Goal: Task Accomplishment & Management: Complete application form

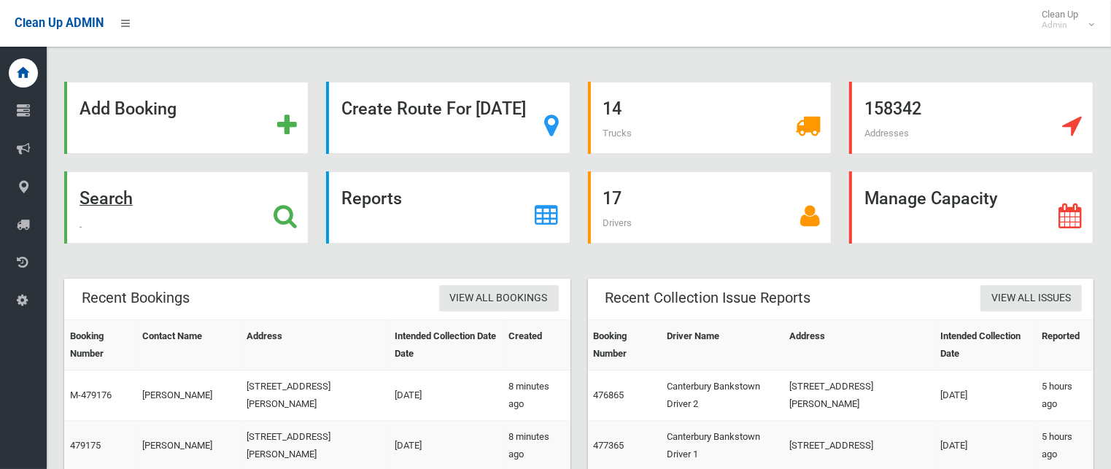
click at [133, 201] on strong "Search" at bounding box center [106, 198] width 53 height 20
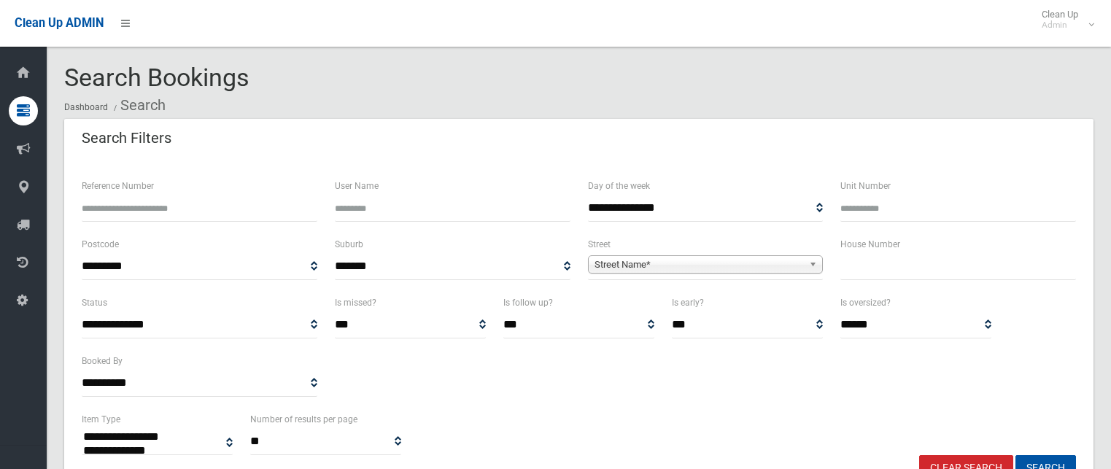
select select
click at [936, 268] on input "text" at bounding box center [958, 266] width 236 height 27
type input "*"
click at [789, 260] on span "Street Name*" at bounding box center [699, 265] width 209 height 18
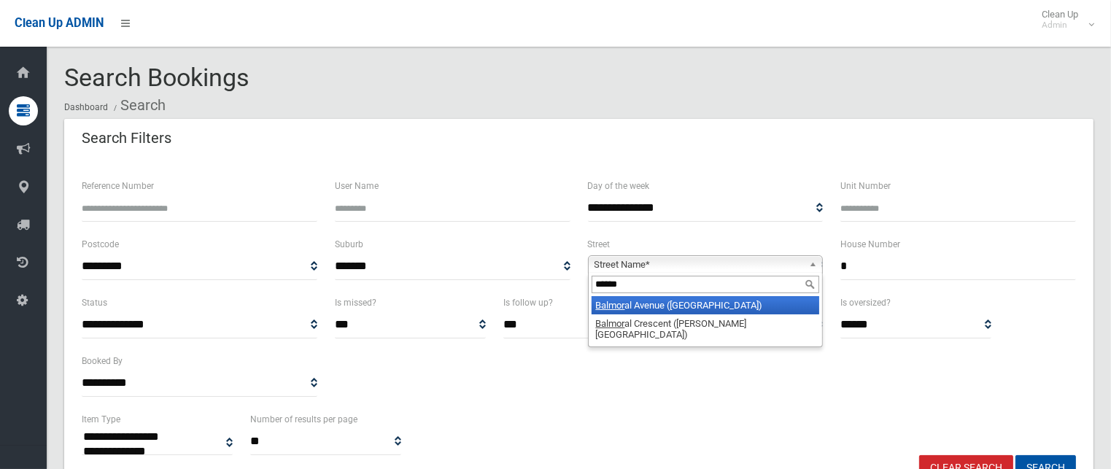
type input "******"
click at [754, 306] on li "Balmor al Avenue (CROYDON PARK 2133)" at bounding box center [706, 305] width 228 height 18
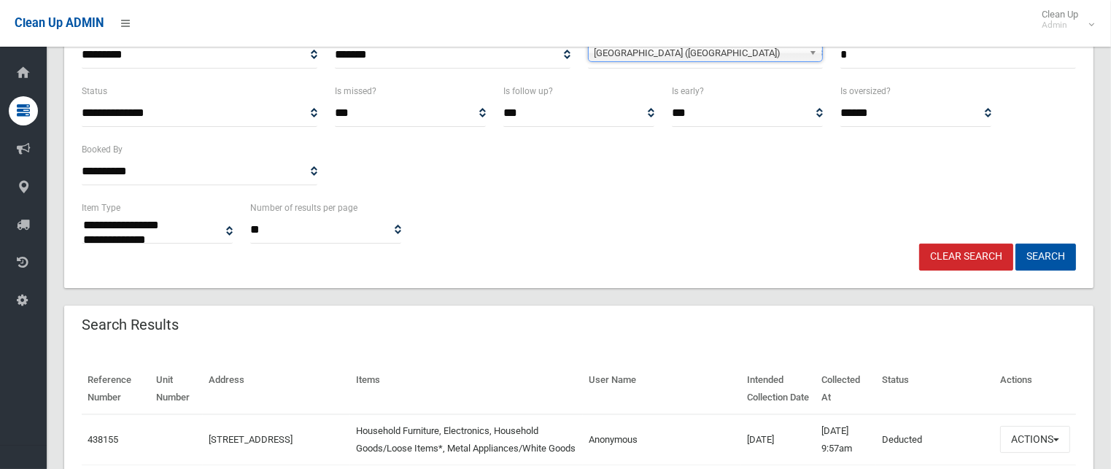
scroll to position [219, 0]
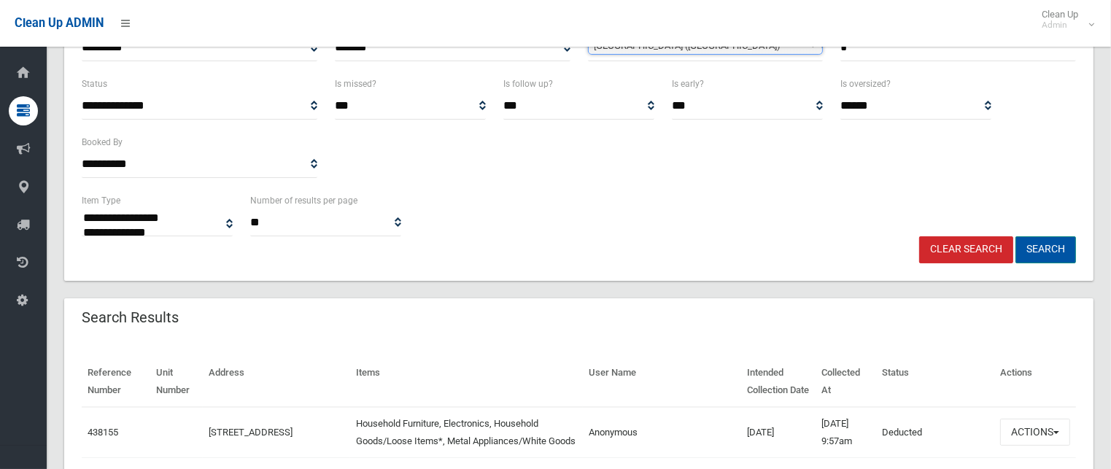
click at [1034, 248] on button "Search" at bounding box center [1046, 249] width 61 height 27
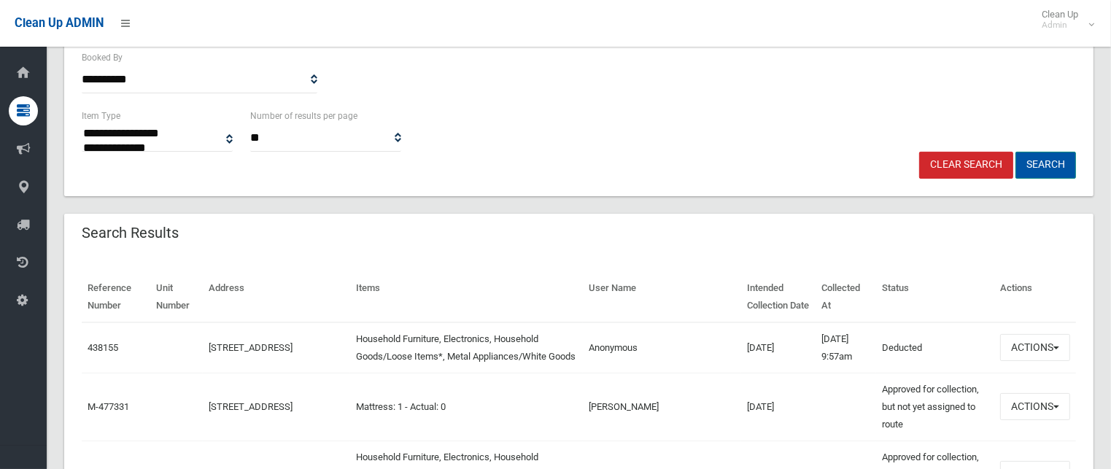
scroll to position [438, 0]
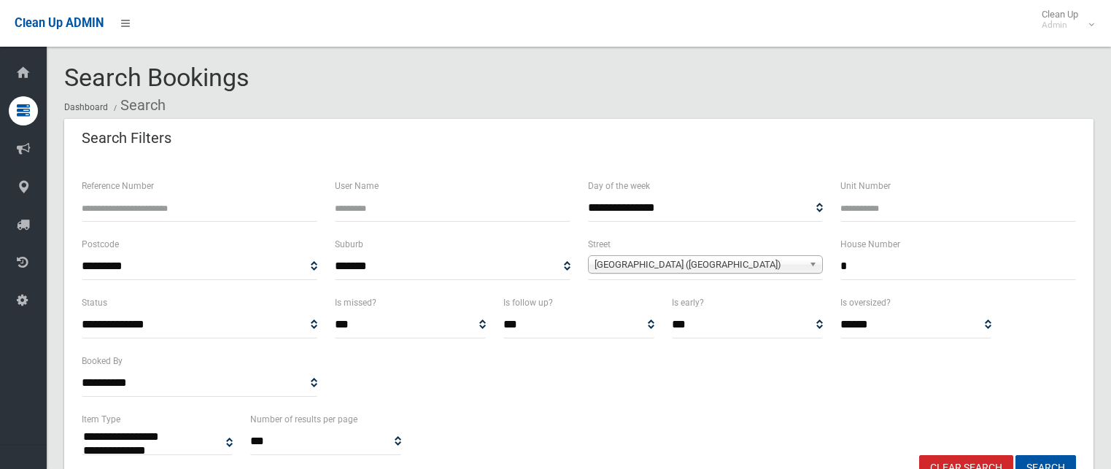
select select
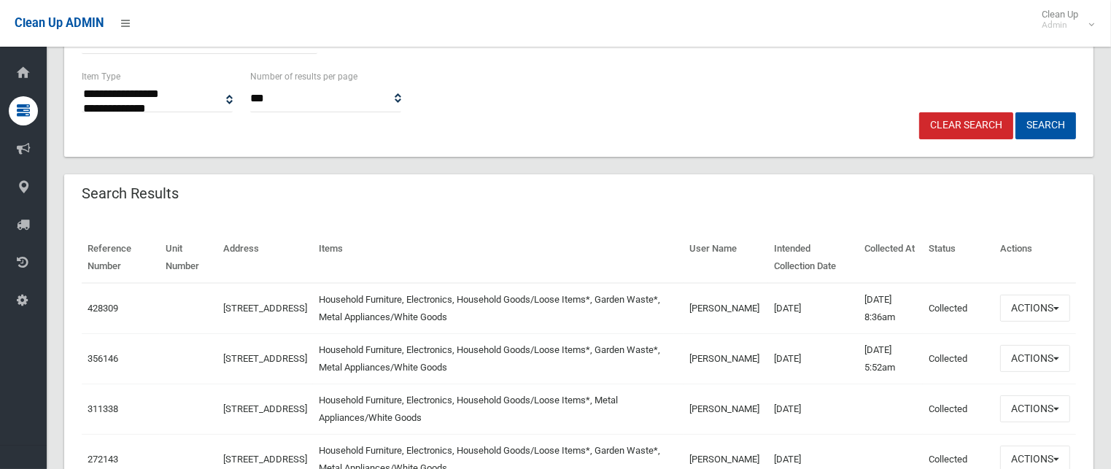
scroll to position [511, 0]
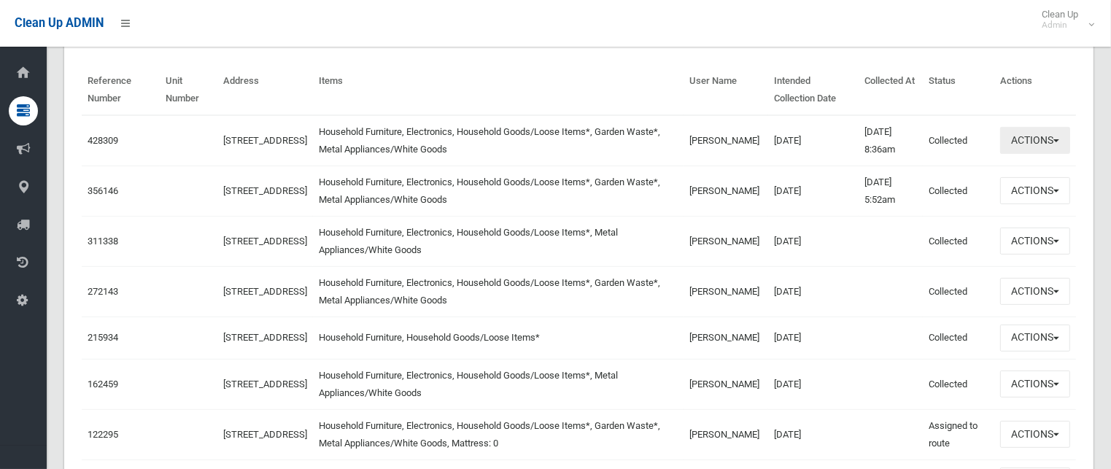
click at [1045, 136] on button "Actions" at bounding box center [1035, 140] width 70 height 27
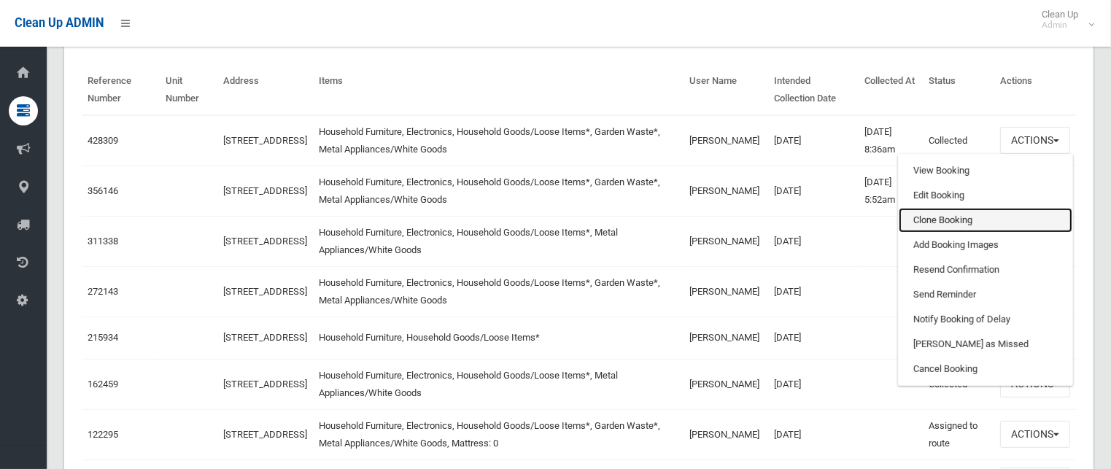
click at [957, 214] on link "Clone Booking" at bounding box center [986, 220] width 174 height 25
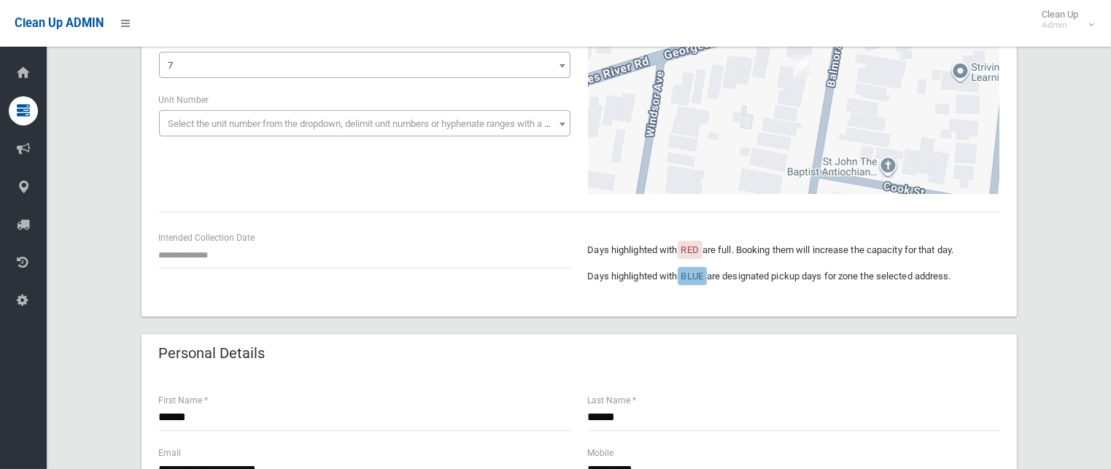
scroll to position [219, 0]
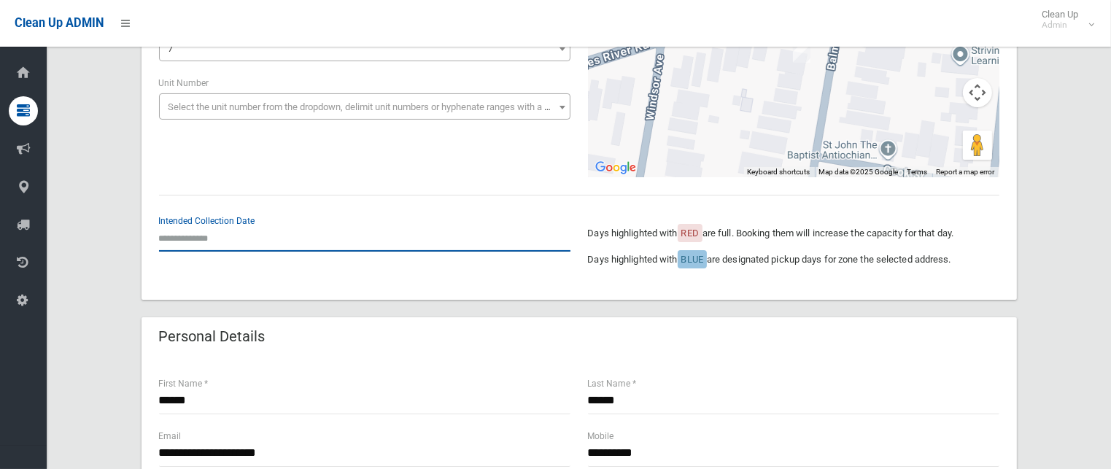
click at [215, 237] on input "text" at bounding box center [364, 238] width 411 height 27
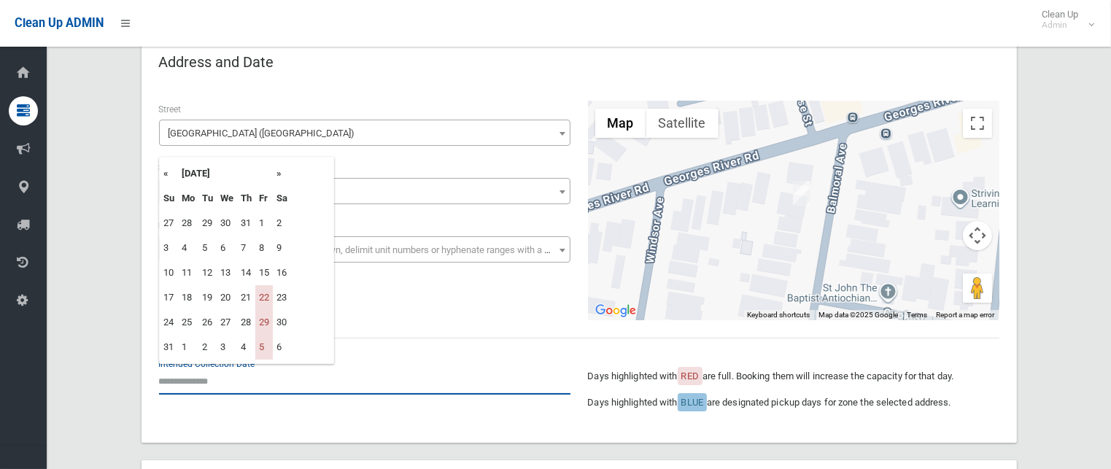
scroll to position [73, 0]
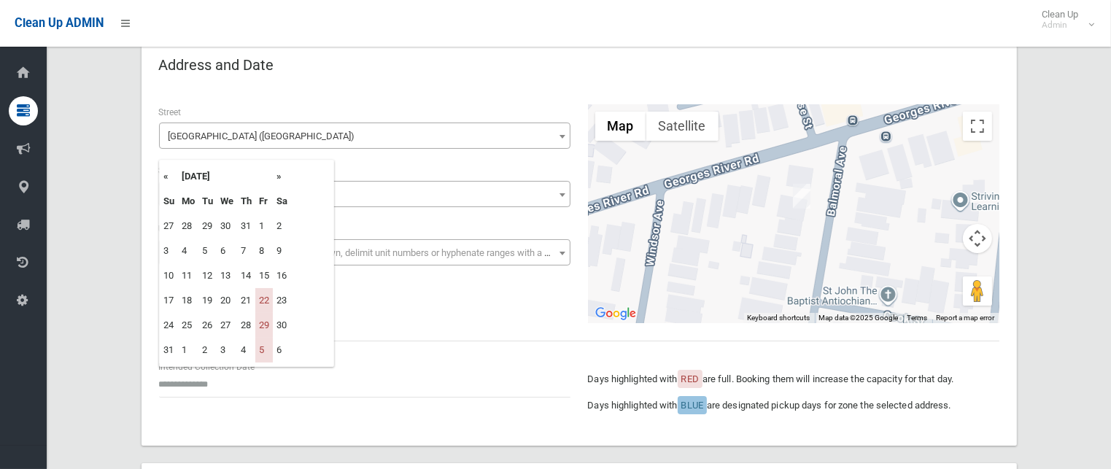
click at [283, 177] on th "»" at bounding box center [282, 176] width 18 height 25
click at [263, 247] on td "12" at bounding box center [264, 251] width 18 height 25
type input "**********"
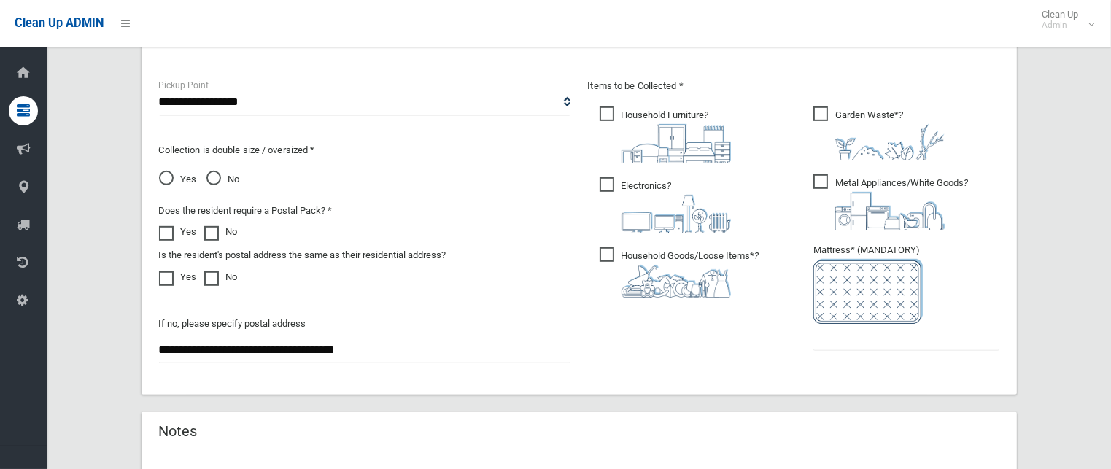
scroll to position [875, 0]
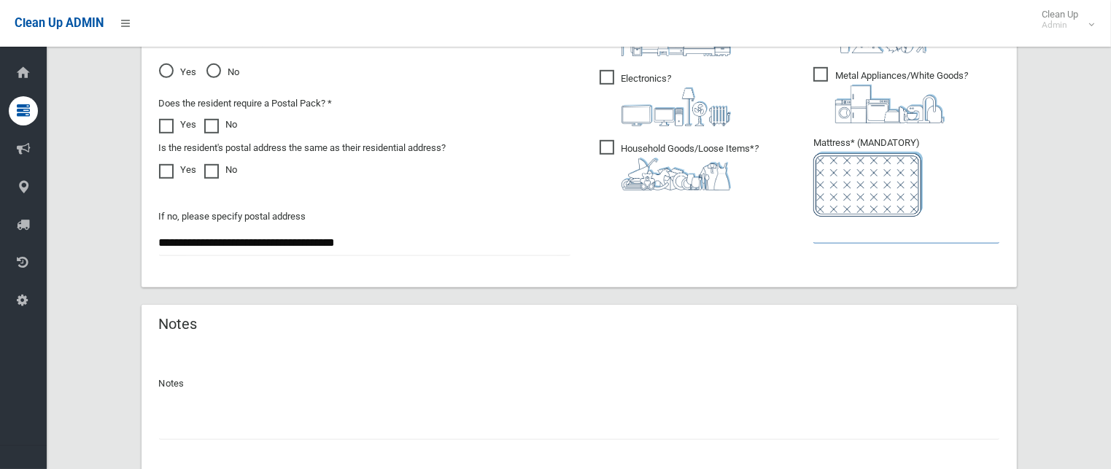
click at [834, 231] on input "text" at bounding box center [906, 230] width 186 height 27
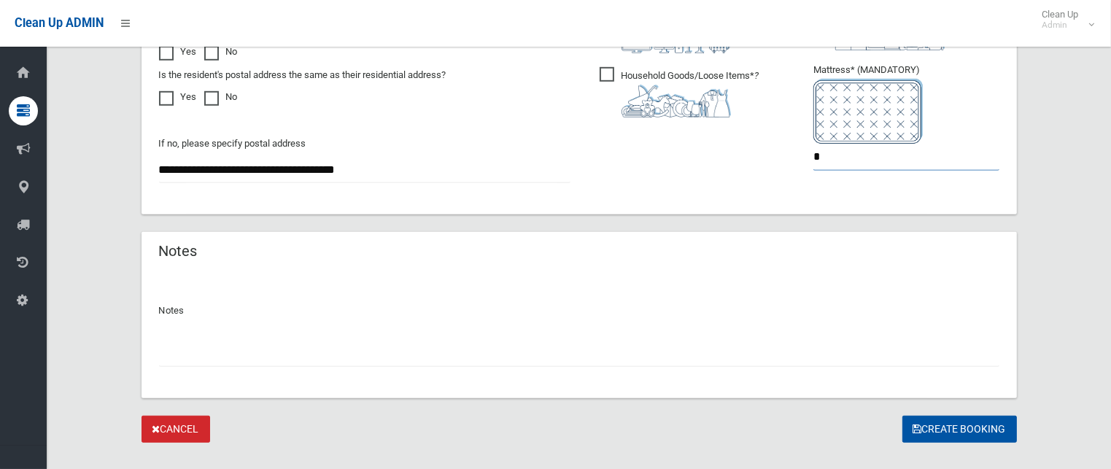
scroll to position [973, 0]
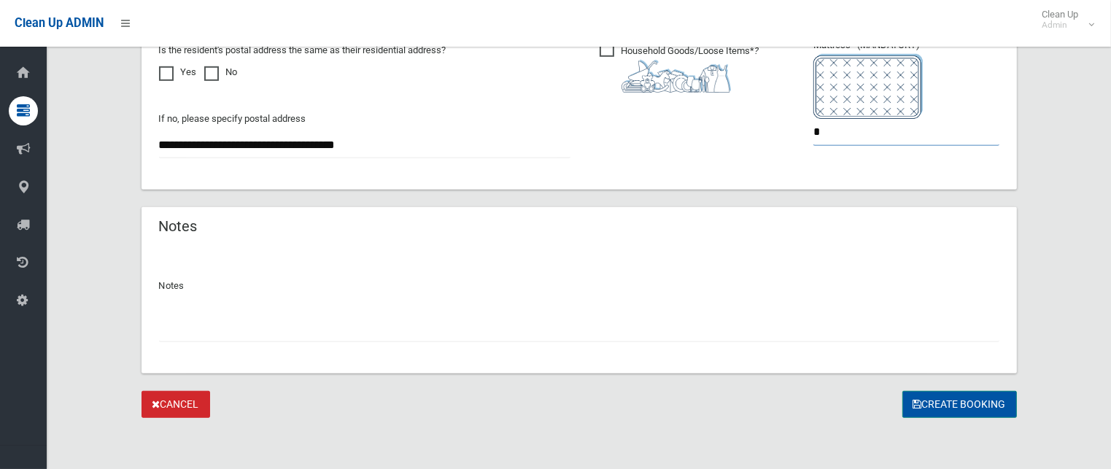
type input "*"
click at [928, 400] on button "Create Booking" at bounding box center [959, 404] width 115 height 27
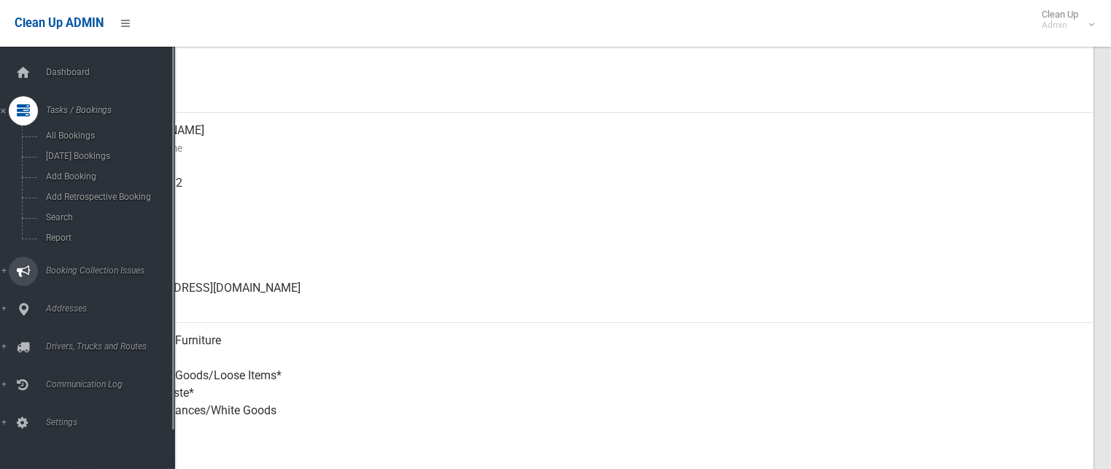
scroll to position [382, 0]
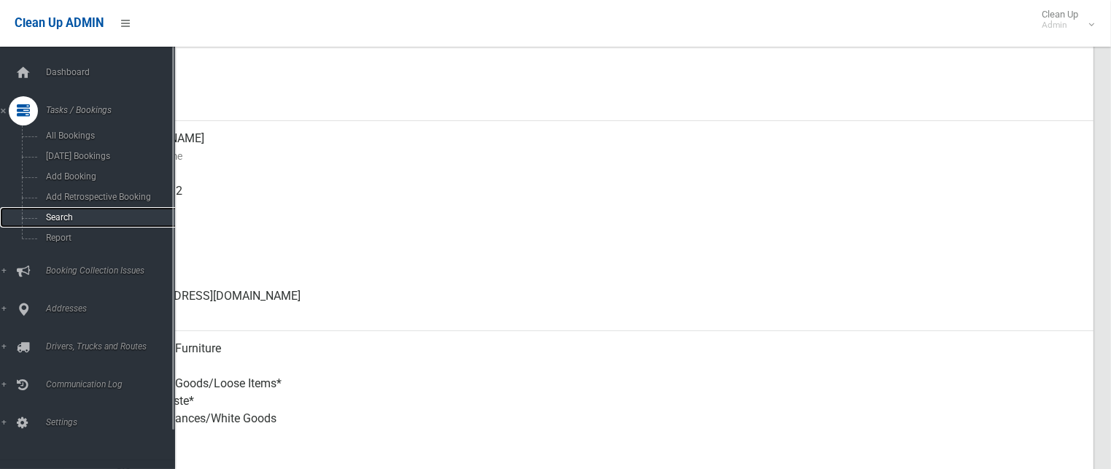
click at [62, 212] on link "Search" at bounding box center [93, 217] width 186 height 20
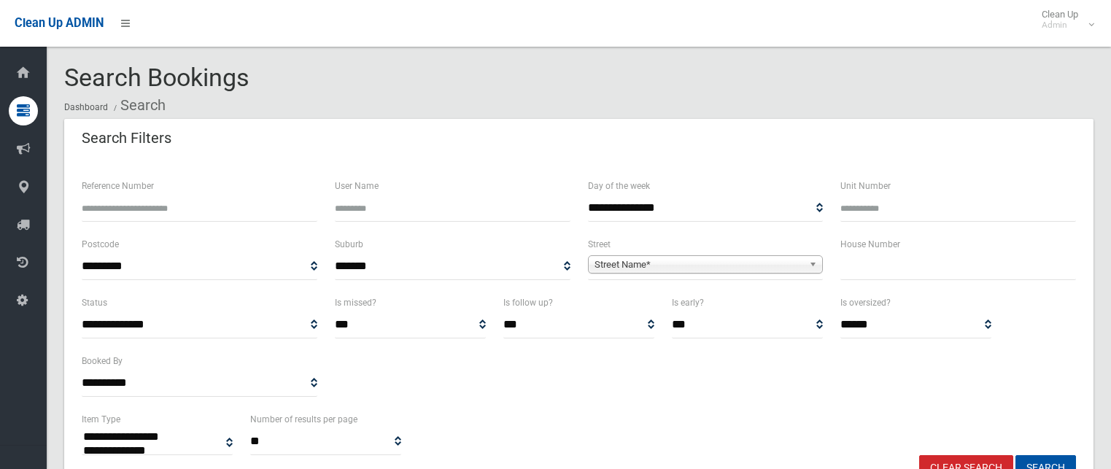
select select
click at [889, 255] on input "text" at bounding box center [958, 266] width 236 height 27
type input "**"
click at [727, 262] on span "Street Name*" at bounding box center [699, 265] width 209 height 18
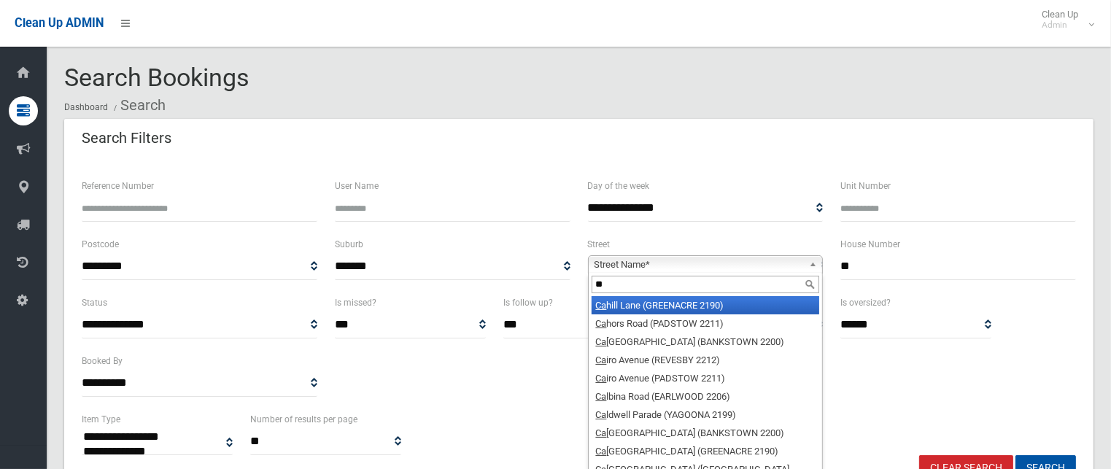
type input "*"
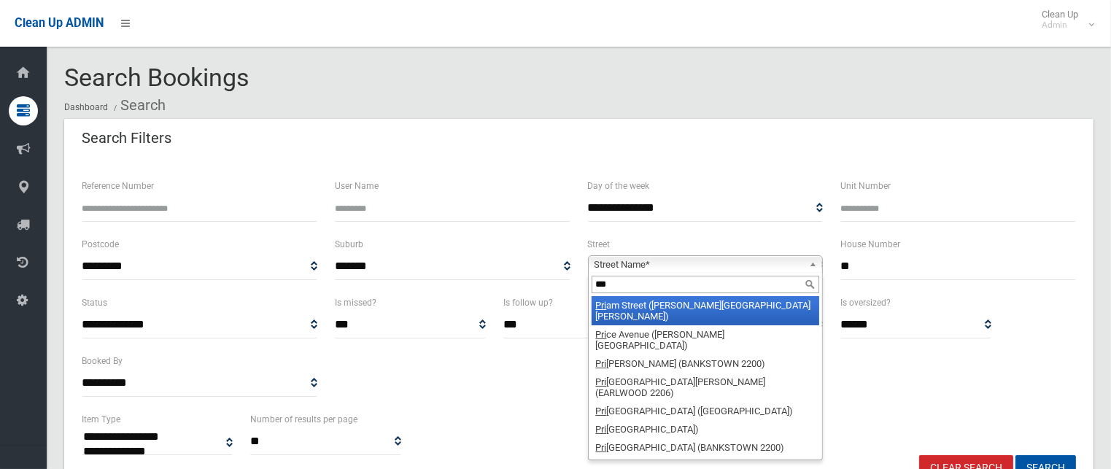
type input "***"
click at [692, 305] on li "Pri am Street (CHESTER HILL 2162)" at bounding box center [706, 310] width 228 height 29
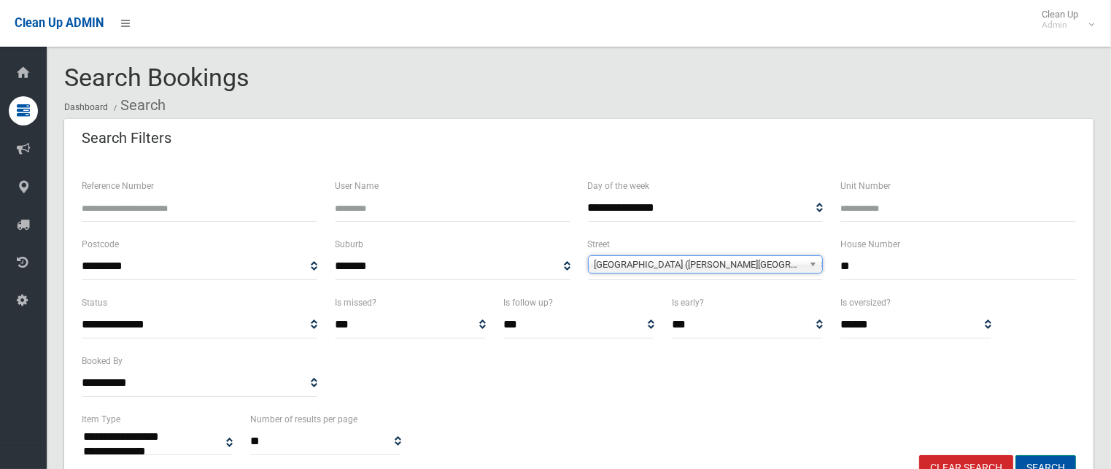
click at [1046, 456] on button "Search" at bounding box center [1046, 468] width 61 height 27
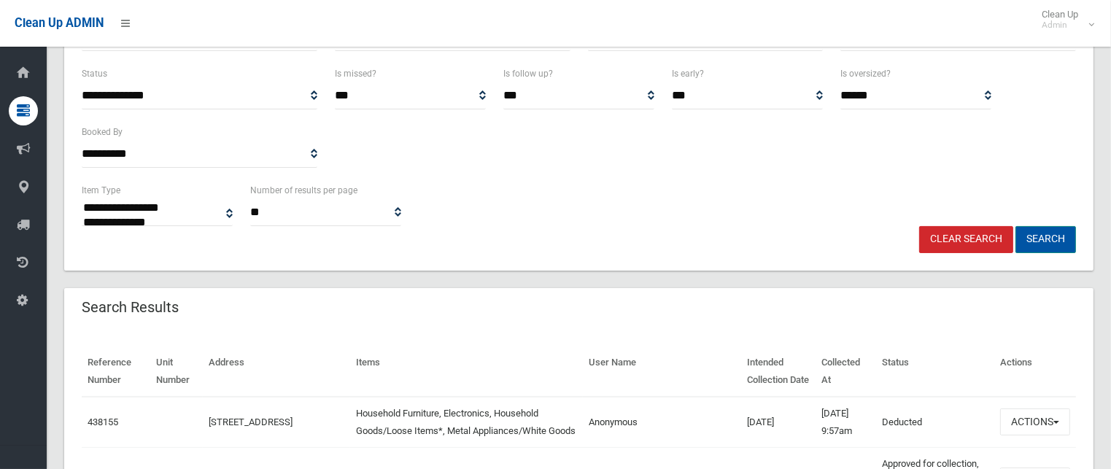
scroll to position [365, 0]
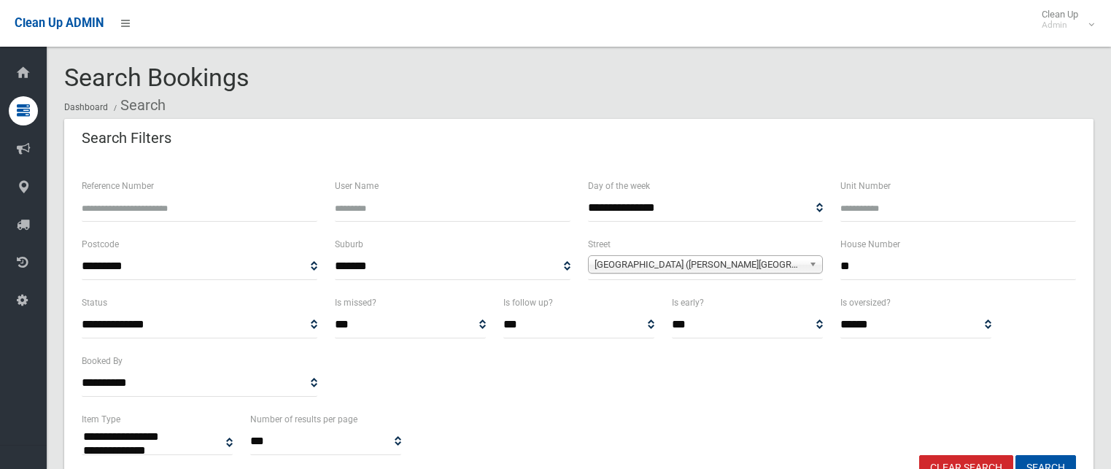
select select
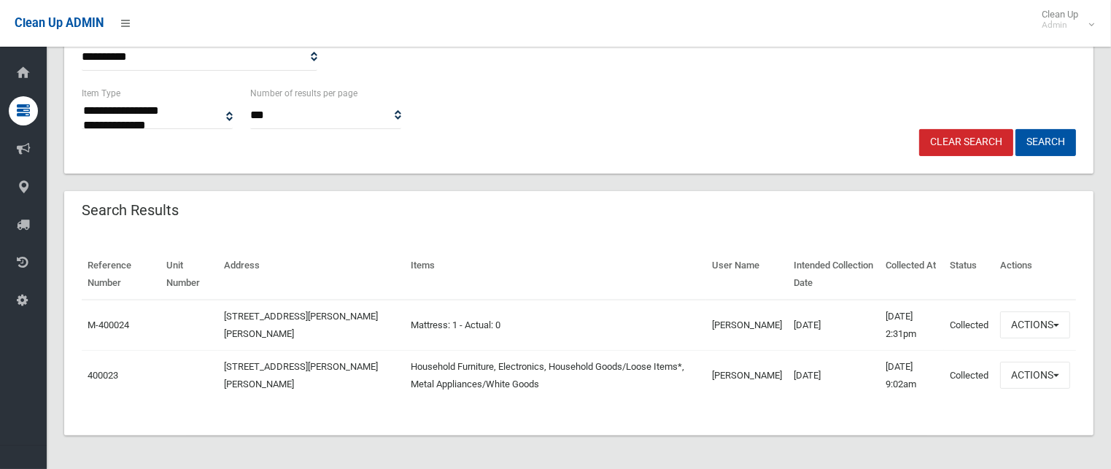
scroll to position [326, 0]
click at [1031, 325] on button "Actions" at bounding box center [1035, 325] width 70 height 27
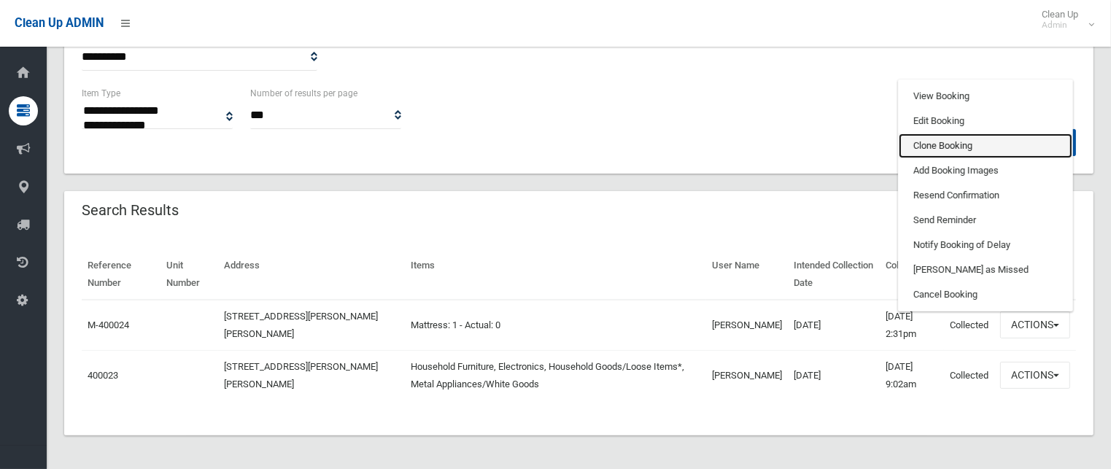
click at [951, 142] on link "Clone Booking" at bounding box center [986, 146] width 174 height 25
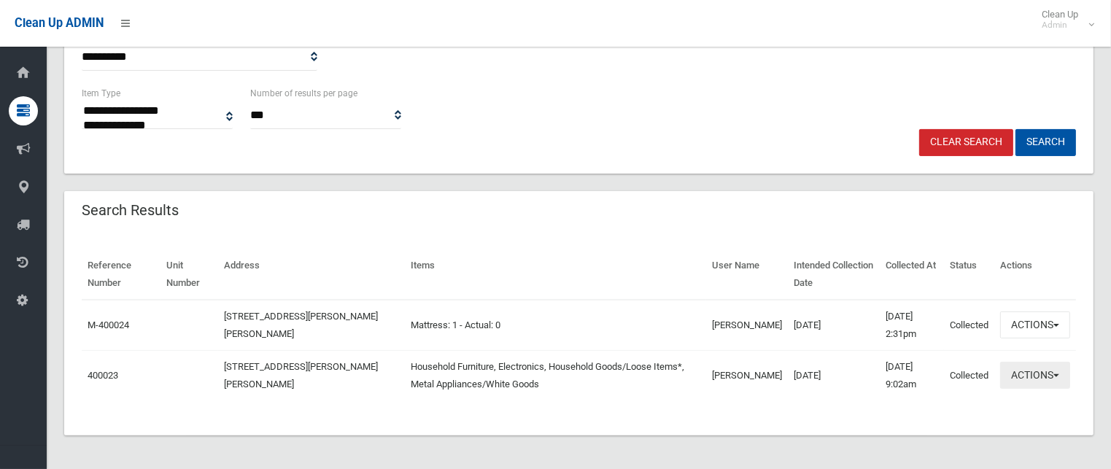
click at [1051, 375] on button "Actions" at bounding box center [1035, 375] width 70 height 27
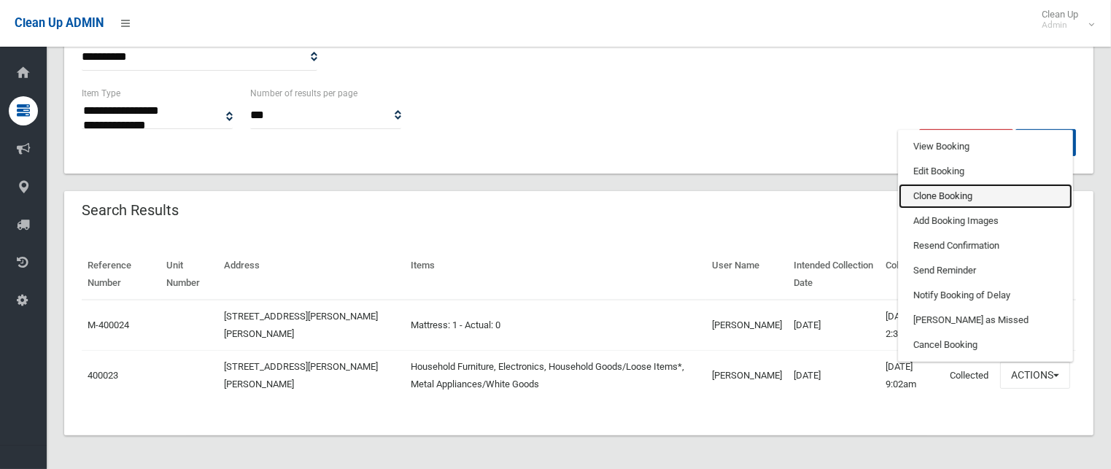
click at [957, 194] on link "Clone Booking" at bounding box center [986, 196] width 174 height 25
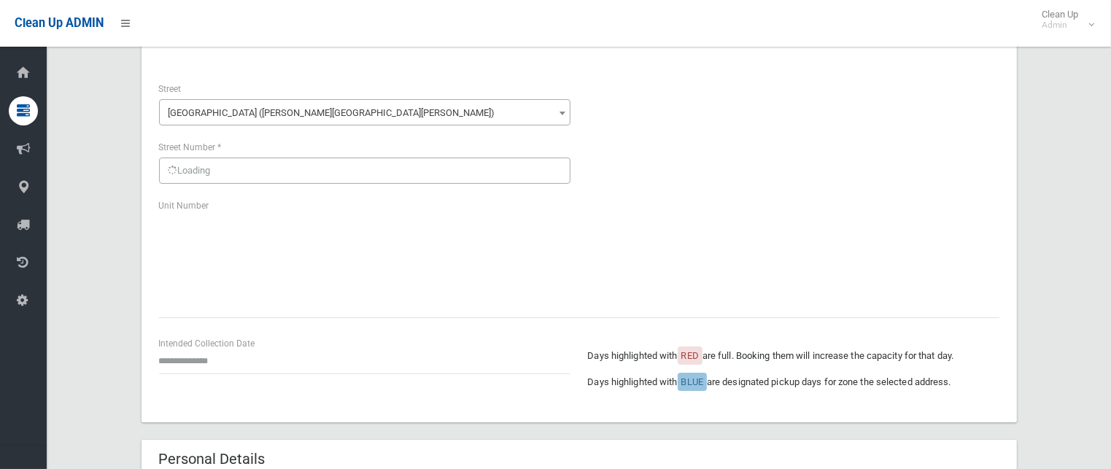
scroll to position [219, 0]
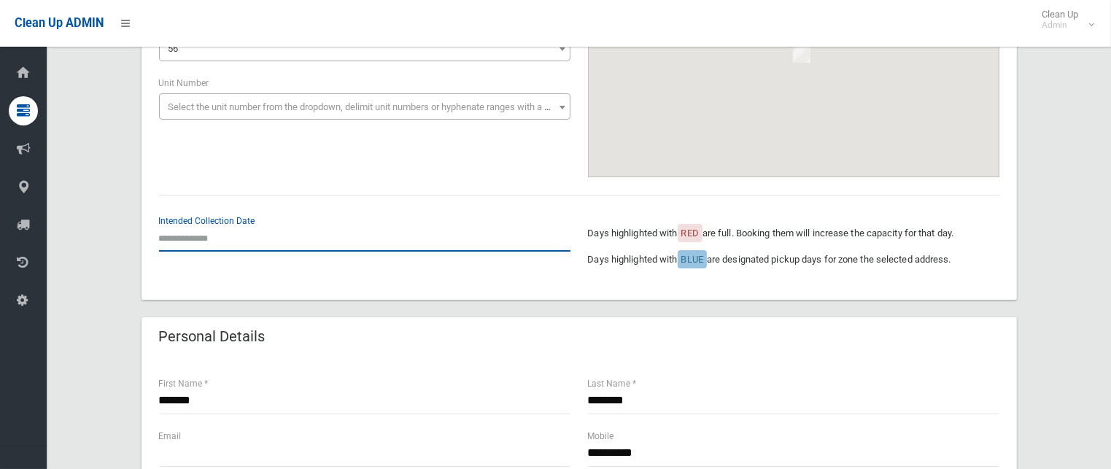
click at [205, 243] on input "text" at bounding box center [364, 238] width 411 height 27
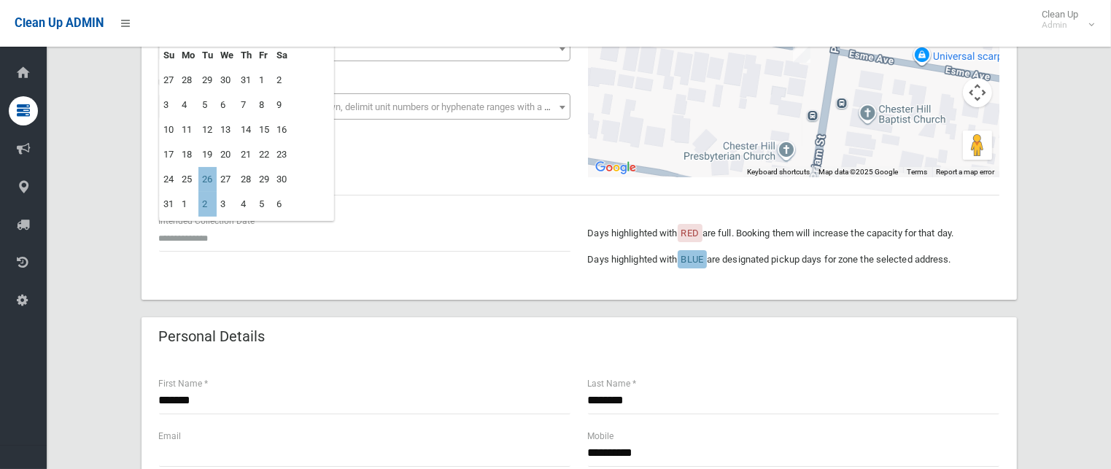
click at [213, 177] on td "26" at bounding box center [207, 179] width 18 height 25
type input "**********"
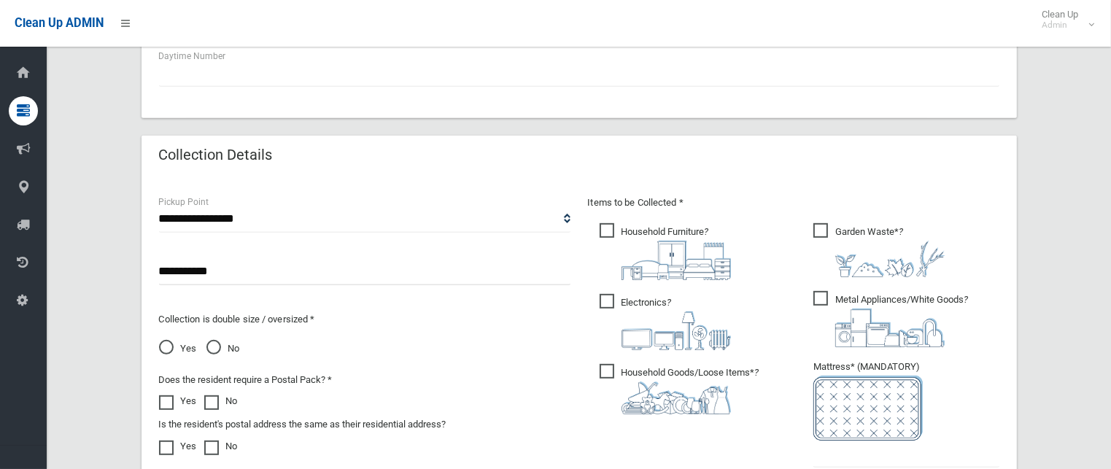
scroll to position [657, 0]
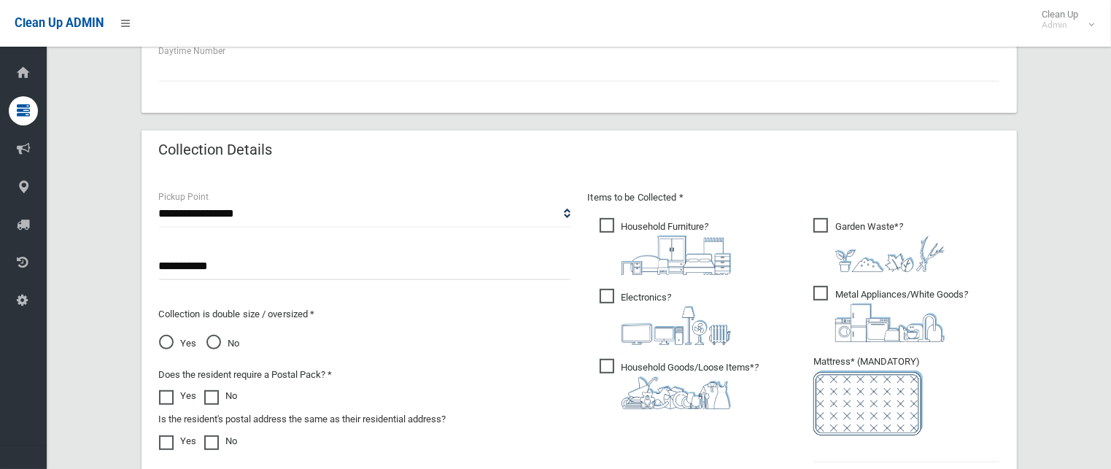
click at [824, 223] on span "Garden Waste* ?" at bounding box center [878, 245] width 131 height 54
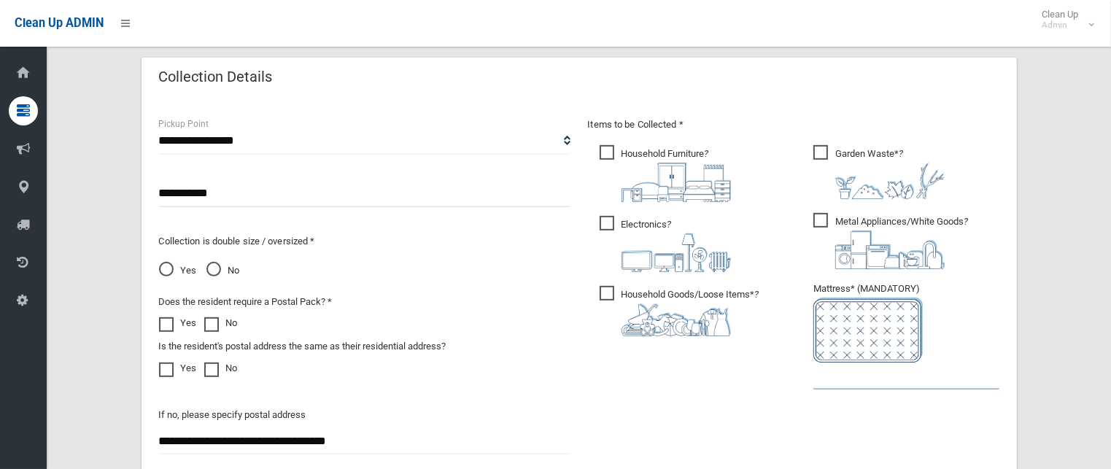
click at [867, 376] on input "text" at bounding box center [906, 376] width 186 height 27
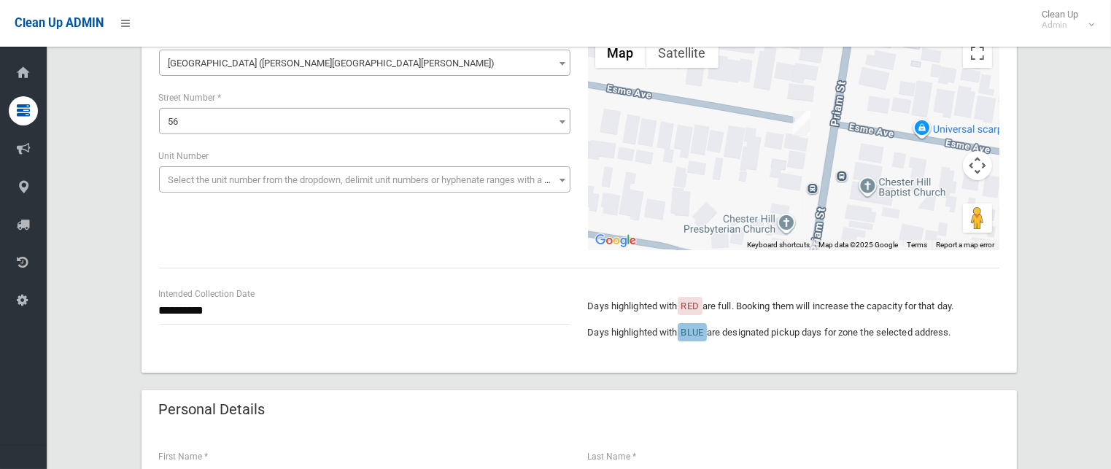
scroll to position [365, 0]
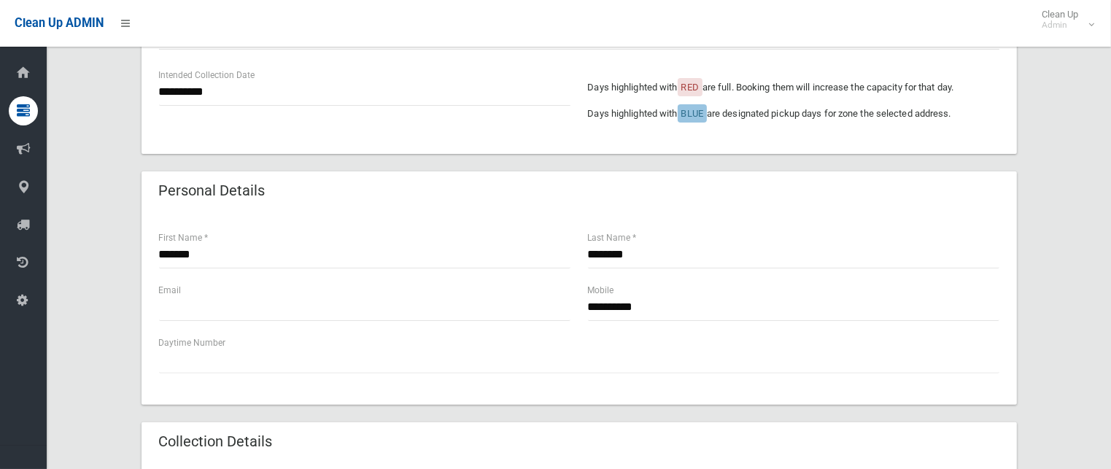
type input "*"
drag, startPoint x: 245, startPoint y: 257, endPoint x: 58, endPoint y: 266, distance: 187.0
click at [58, 266] on section "**********" at bounding box center [579, 415] width 1064 height 1432
drag, startPoint x: 164, startPoint y: 256, endPoint x: 157, endPoint y: 253, distance: 7.9
click at [157, 253] on div "**** First Name *" at bounding box center [364, 256] width 429 height 53
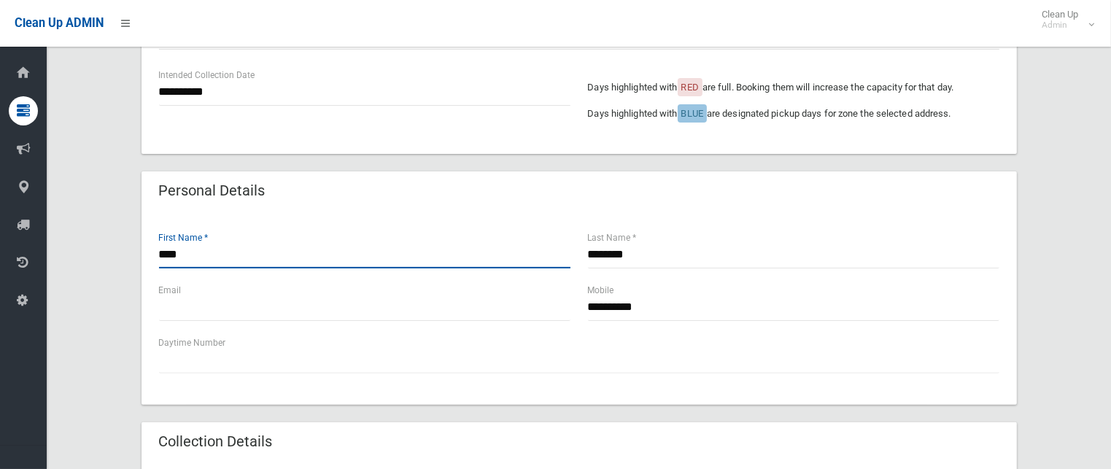
type input "****"
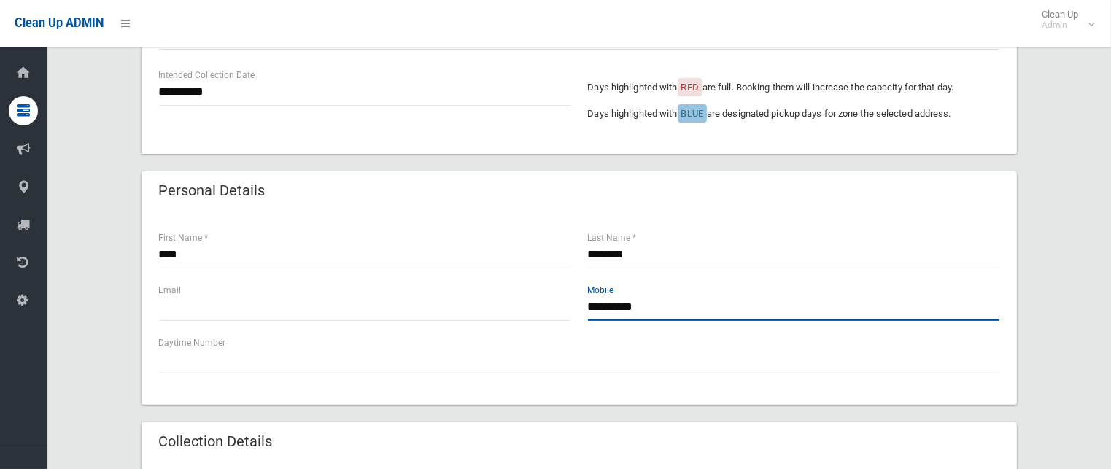
drag, startPoint x: 662, startPoint y: 315, endPoint x: 461, endPoint y: 318, distance: 201.4
click at [461, 318] on div "**********" at bounding box center [579, 308] width 858 height 53
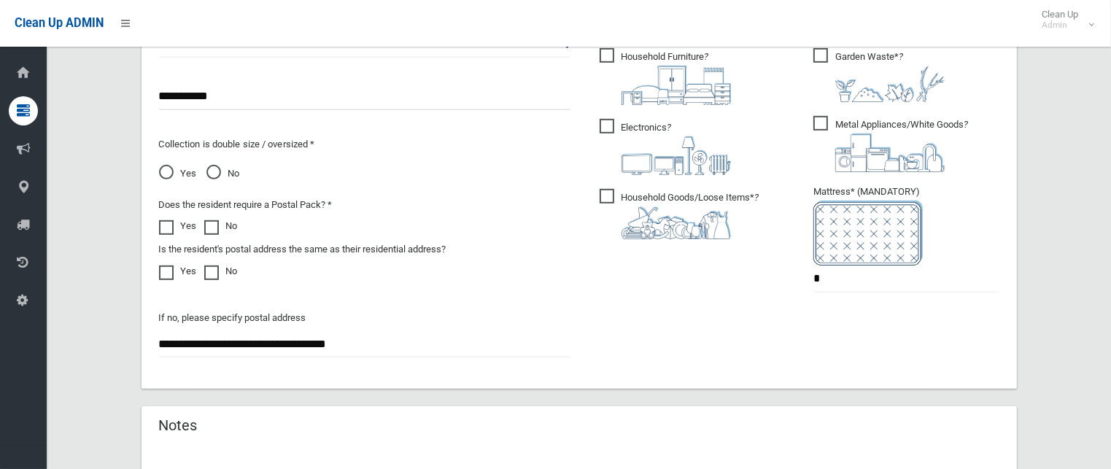
scroll to position [1021, 0]
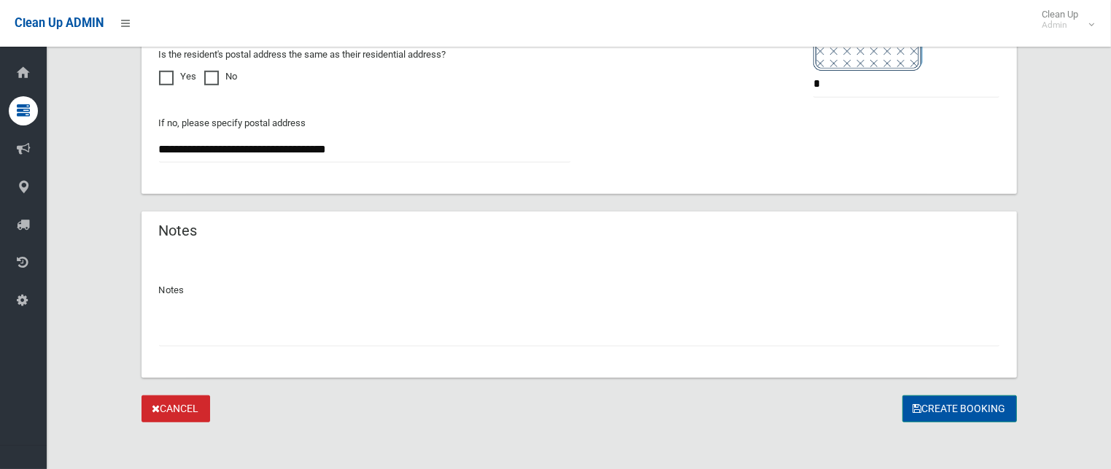
type input "**********"
click at [916, 405] on icon "submit" at bounding box center [917, 408] width 9 height 10
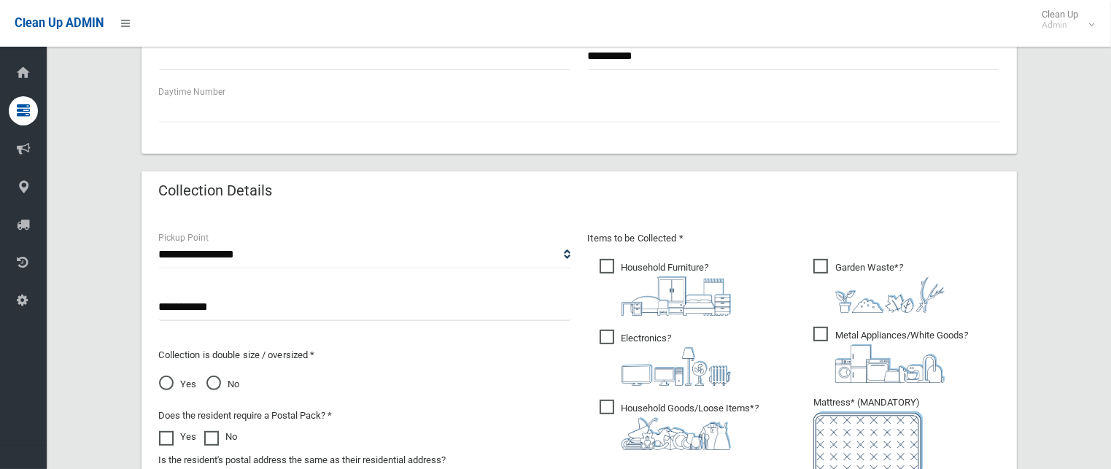
scroll to position [584, 0]
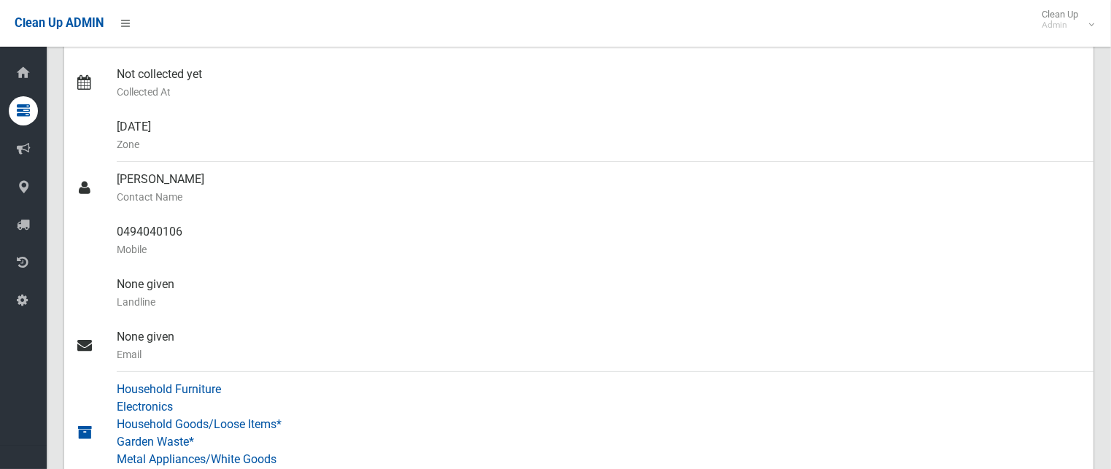
scroll to position [146, 0]
